Goal: Transaction & Acquisition: Obtain resource

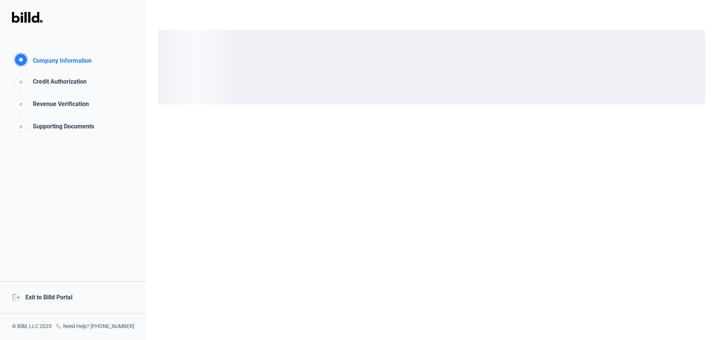
click at [62, 299] on div "logout Exit to Billd Portal" at bounding box center [73, 297] width 146 height 32
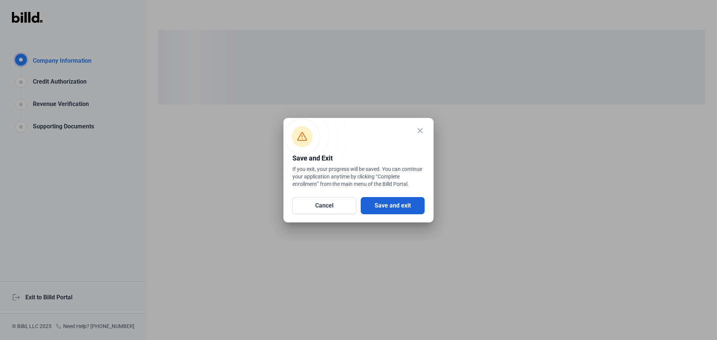
click at [405, 202] on button "Save and exit" at bounding box center [393, 205] width 64 height 17
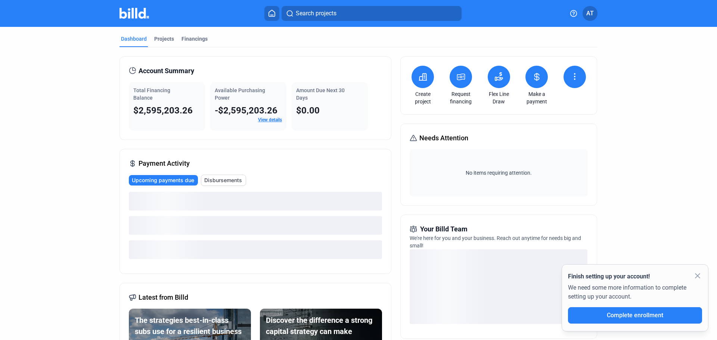
click at [461, 72] on icon at bounding box center [460, 76] width 9 height 9
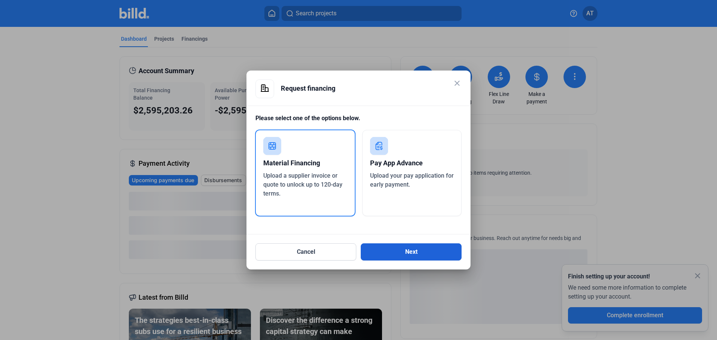
click at [412, 249] on button "Next" at bounding box center [411, 251] width 101 height 17
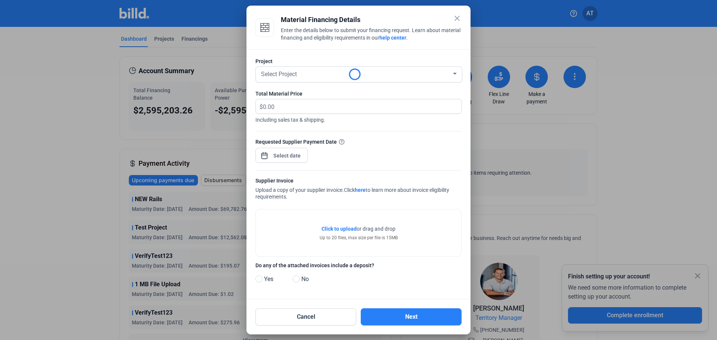
drag, startPoint x: 259, startPoint y: 141, endPoint x: 324, endPoint y: 141, distance: 64.6
click at [324, 141] on div "Requested Supplier Payment Date" at bounding box center [358, 142] width 206 height 8
click at [457, 16] on mat-icon "close" at bounding box center [456, 18] width 9 height 9
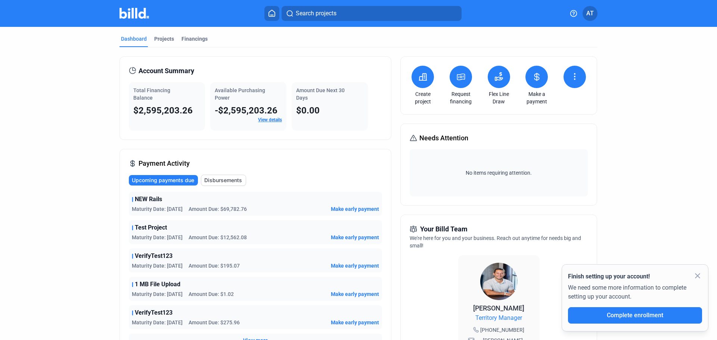
click at [460, 76] on icon at bounding box center [460, 77] width 7 height 6
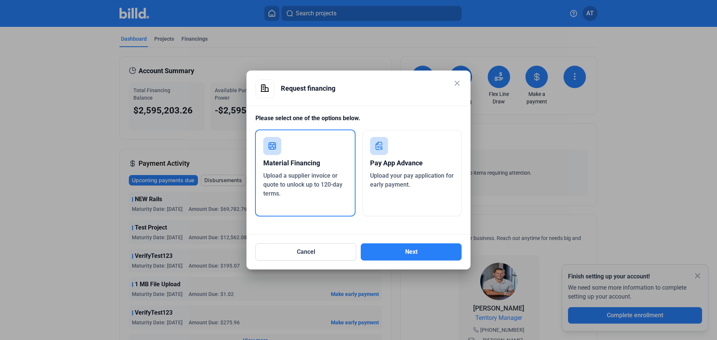
click at [402, 166] on div "Pay App Advance" at bounding box center [412, 163] width 84 height 16
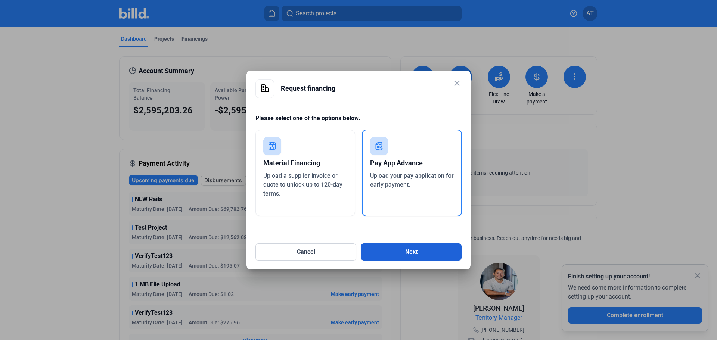
click at [409, 254] on button "Next" at bounding box center [411, 251] width 101 height 17
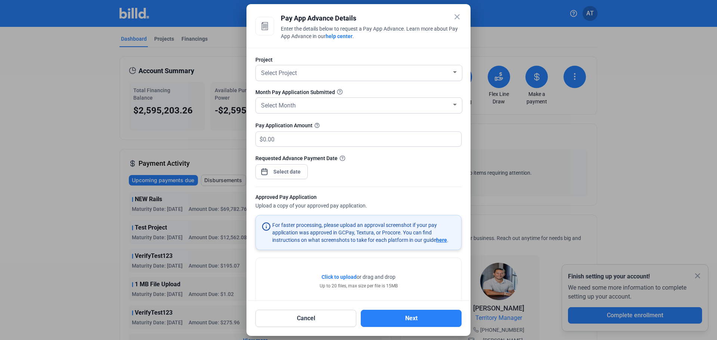
click at [460, 16] on mat-icon "close" at bounding box center [456, 16] width 9 height 9
